Goal: Transaction & Acquisition: Download file/media

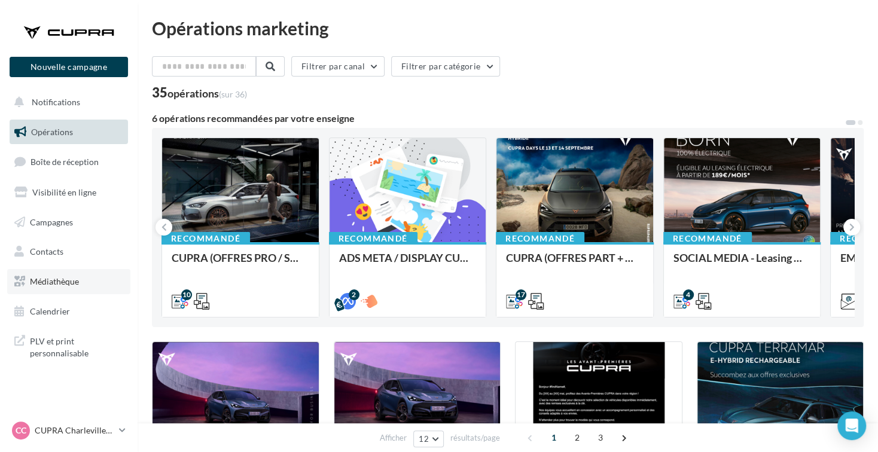
click at [78, 276] on span "Médiathèque" at bounding box center [54, 281] width 49 height 10
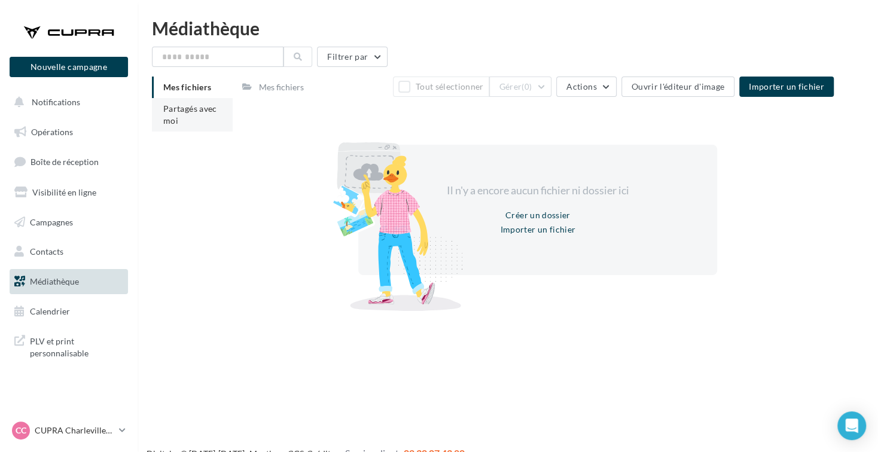
click at [184, 115] on li "Partagés avec moi" at bounding box center [192, 115] width 81 height 34
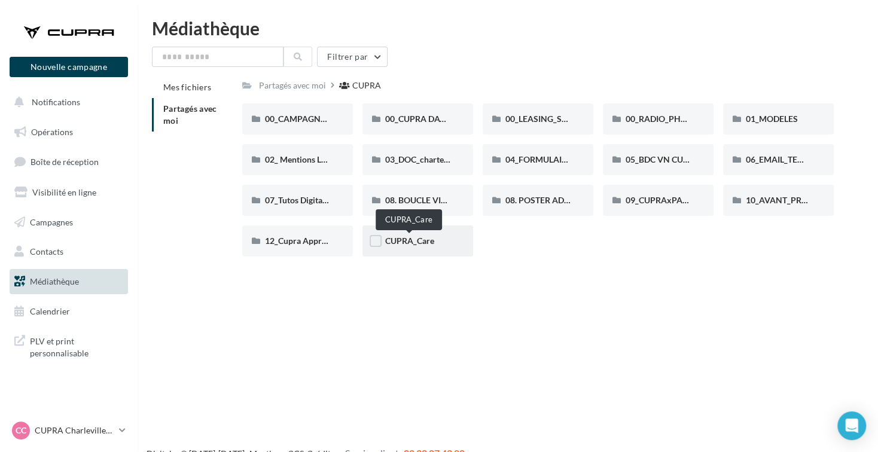
click at [422, 241] on span "CUPRA_Care" at bounding box center [409, 241] width 49 height 10
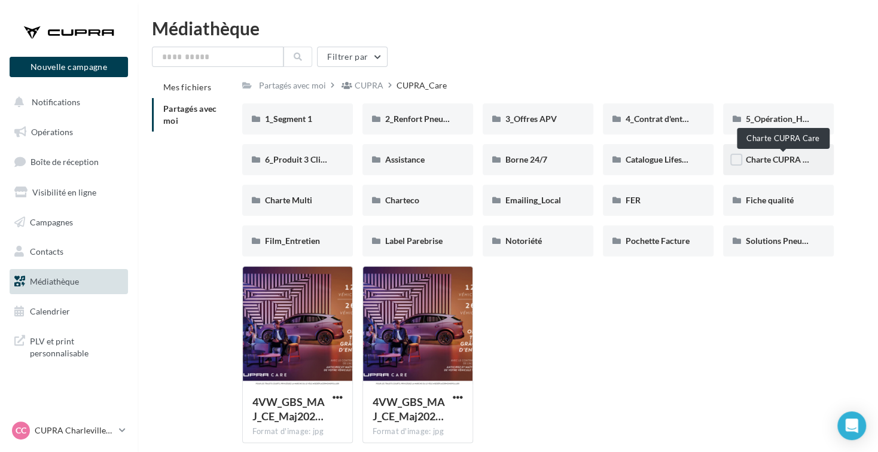
click at [777, 157] on span "Charte CUPRA Care" at bounding box center [783, 159] width 74 height 10
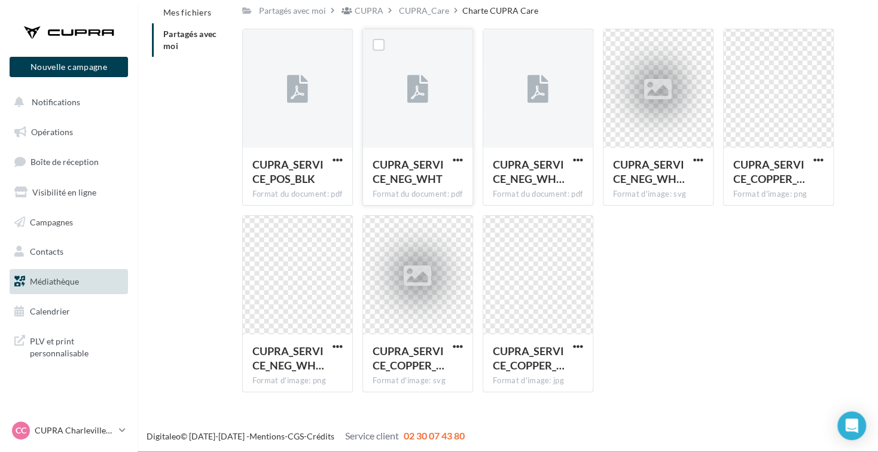
scroll to position [76, 0]
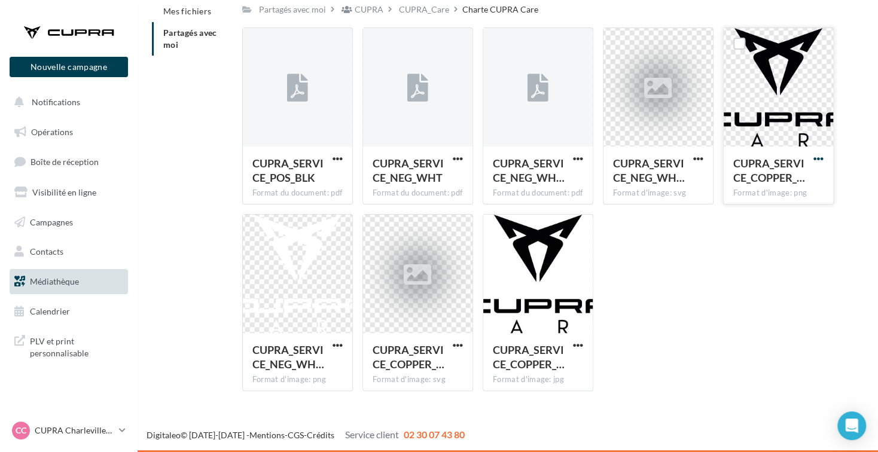
click at [820, 155] on span "button" at bounding box center [819, 159] width 10 height 10
click at [776, 180] on button "Télécharger" at bounding box center [767, 182] width 120 height 31
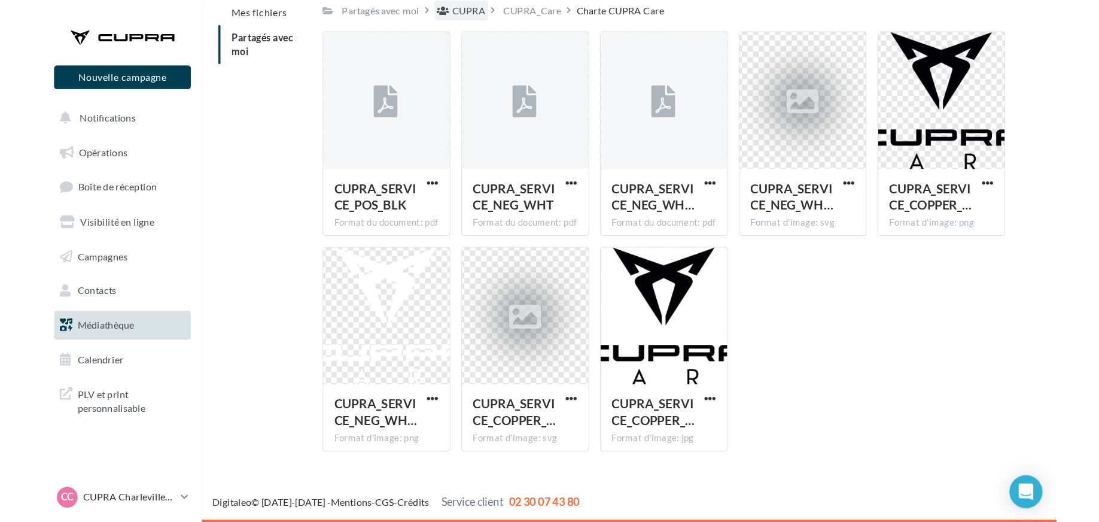
scroll to position [19, 0]
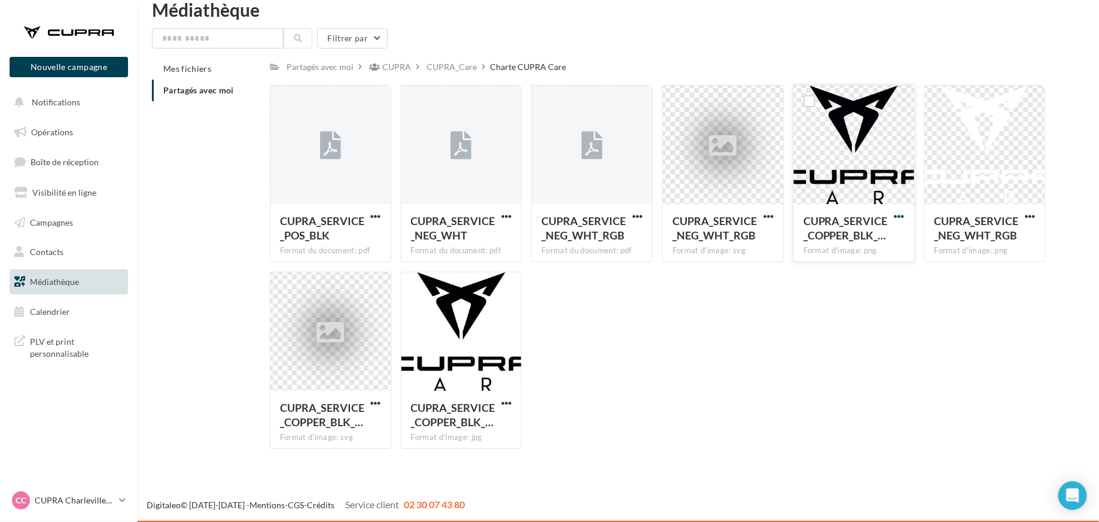
click at [878, 216] on span "button" at bounding box center [900, 216] width 10 height 10
click at [859, 245] on button "Télécharger" at bounding box center [848, 239] width 120 height 31
click at [840, 162] on div at bounding box center [854, 146] width 120 height 120
click at [878, 217] on span "button" at bounding box center [900, 216] width 10 height 10
click at [878, 237] on button "Télécharger" at bounding box center [848, 239] width 120 height 31
